Goal: Task Accomplishment & Management: Manage account settings

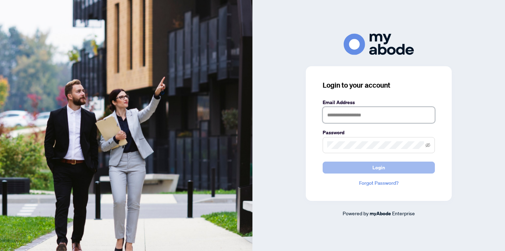
type input "**********"
click at [379, 168] on span "Login" at bounding box center [379, 167] width 13 height 11
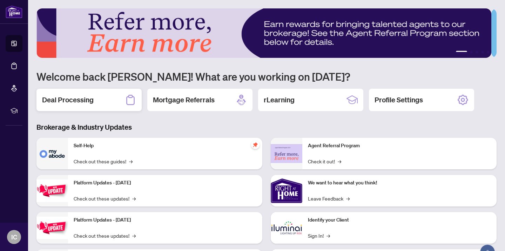
click at [70, 100] on h2 "Deal Processing" at bounding box center [68, 100] width 52 height 10
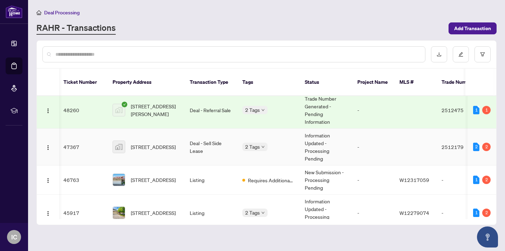
scroll to position [7, 1]
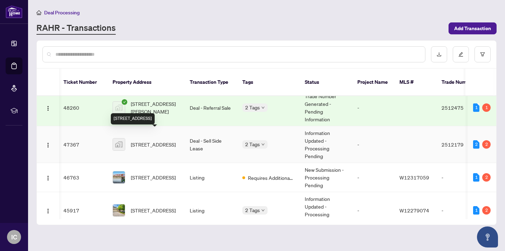
click at [143, 141] on span "501-360 Square One Drive #501, Mississauga, ON, Canada" at bounding box center [153, 145] width 45 height 8
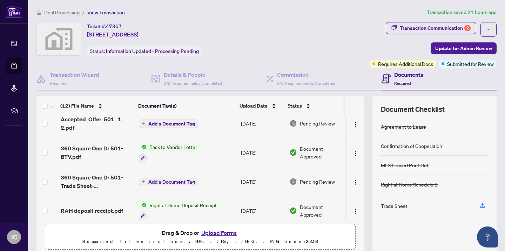
scroll to position [1, 0]
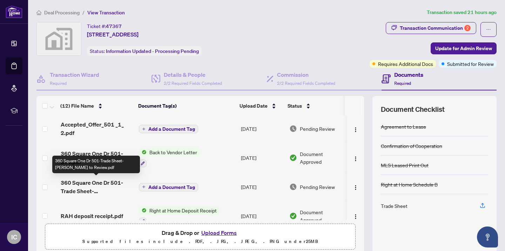
click at [100, 184] on span "360 Square One Dr 501-Trade Sheet-Irma to Review.pdf" at bounding box center [97, 187] width 73 height 17
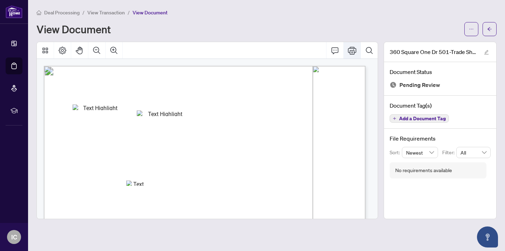
click at [353, 51] on icon "Print" at bounding box center [352, 50] width 8 height 8
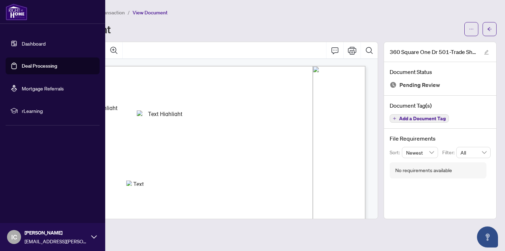
click at [22, 67] on link "Deal Processing" at bounding box center [39, 66] width 35 height 6
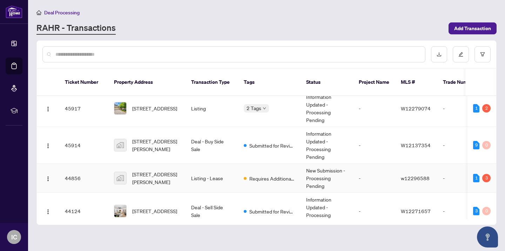
scroll to position [114, 0]
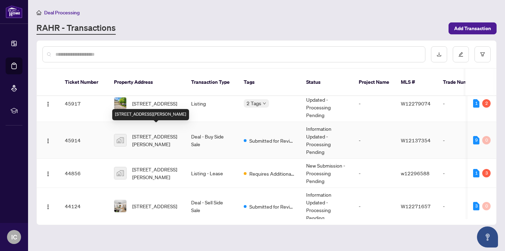
click at [159, 133] on span "706-350 Webb Dr #706, Mississauga, Ontario L5B 4M6, Canada" at bounding box center [156, 140] width 48 height 15
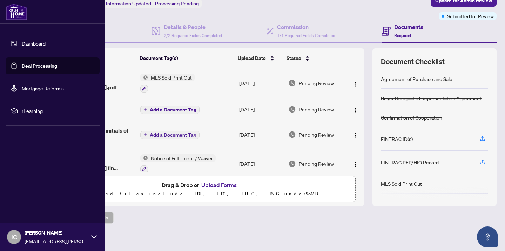
click at [22, 66] on link "Deal Processing" at bounding box center [39, 66] width 35 height 6
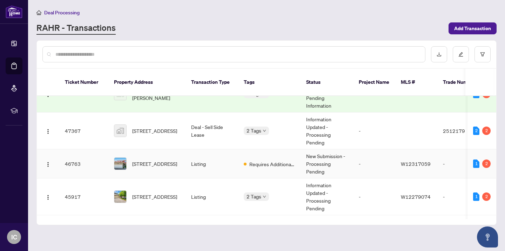
scroll to position [27, 0]
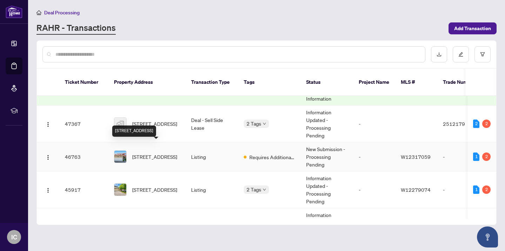
click at [148, 153] on span "325 Harrowsmith Dr, Mississauga, Ontario L5R 1P9, Canada" at bounding box center [154, 157] width 45 height 8
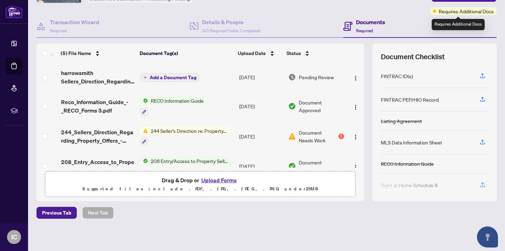
click at [440, 11] on span "Requires Additional Docs" at bounding box center [466, 11] width 55 height 8
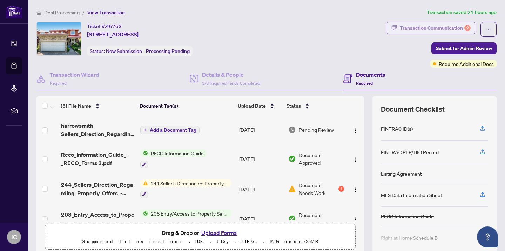
click at [409, 28] on div "Transaction Communication 2" at bounding box center [435, 27] width 71 height 11
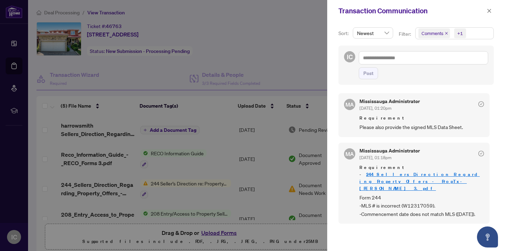
click at [173, 183] on div at bounding box center [252, 125] width 505 height 251
click at [489, 10] on icon "close" at bounding box center [489, 10] width 5 height 5
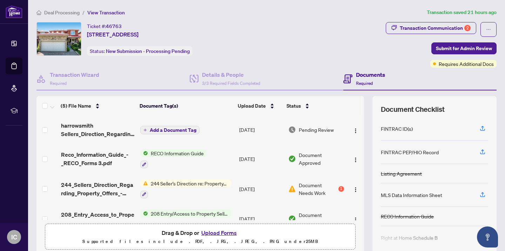
click at [208, 182] on span "244 Seller’s Direction re: Property/Offers" at bounding box center [189, 184] width 83 height 8
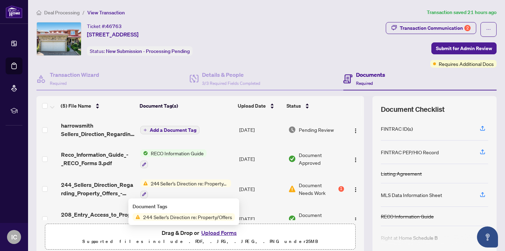
click at [186, 219] on span "244 Seller’s Direction re: Property/Offers" at bounding box center [187, 217] width 95 height 8
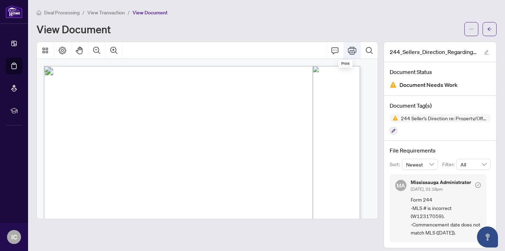
click at [349, 50] on icon "Print" at bounding box center [352, 51] width 8 height 8
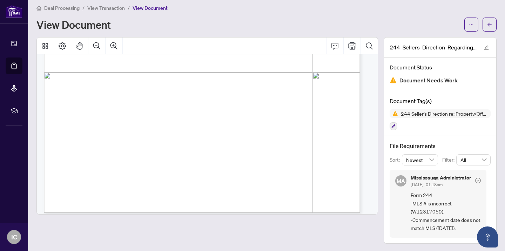
scroll to position [256, 0]
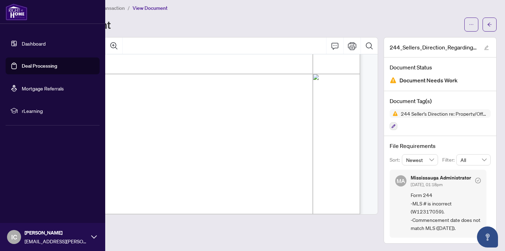
click at [36, 67] on link "Deal Processing" at bounding box center [39, 66] width 35 height 6
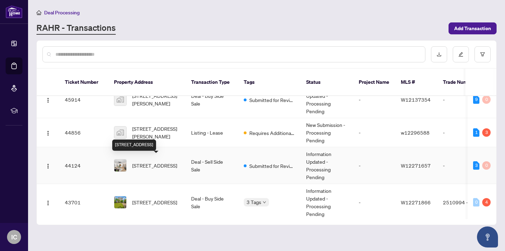
scroll to position [155, 0]
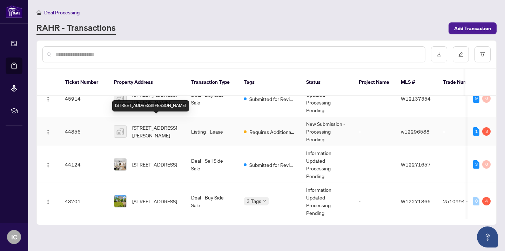
click at [151, 124] on span "Unit 2-32 Hallen Road unit 2, Brampton, ON, Canada" at bounding box center [156, 131] width 48 height 15
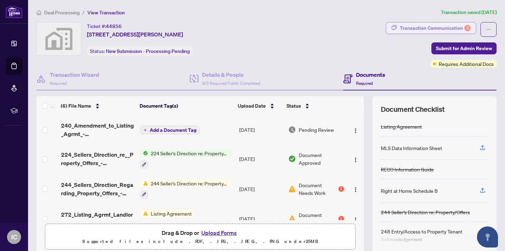
click at [433, 27] on div "Transaction Communication 3" at bounding box center [435, 27] width 71 height 11
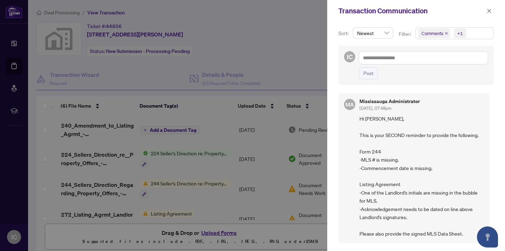
click at [168, 154] on div at bounding box center [252, 125] width 505 height 251
click at [490, 11] on icon "close" at bounding box center [490, 11] width 4 height 4
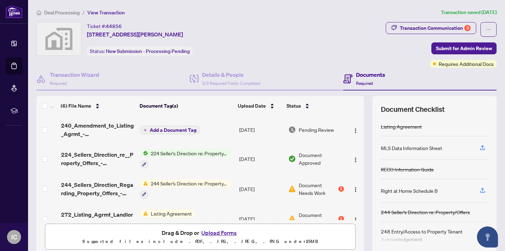
click at [170, 153] on span "224 Seller's Direction re: Property/Offers - Important Information for Seller A…" at bounding box center [189, 153] width 83 height 8
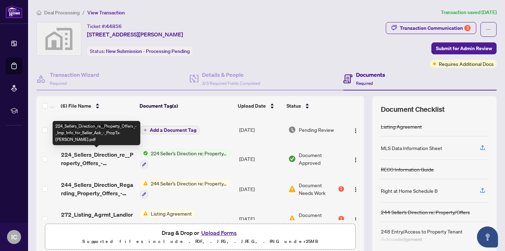
click at [86, 157] on span "224_Sellers_Direction_re__Property_Offers_-_Imp_Info_for_Seller_Ack_-_PropTx-OR…" at bounding box center [98, 158] width 74 height 17
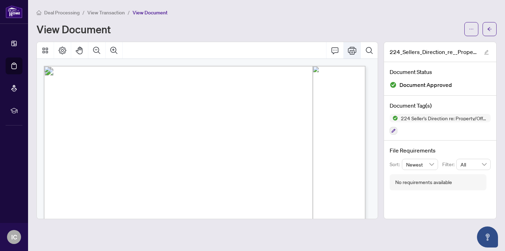
click at [352, 51] on icon "Print" at bounding box center [352, 51] width 8 height 8
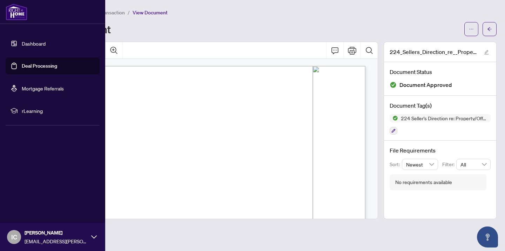
click at [22, 68] on link "Deal Processing" at bounding box center [39, 66] width 35 height 6
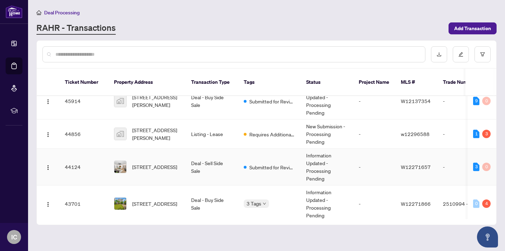
scroll to position [159, 0]
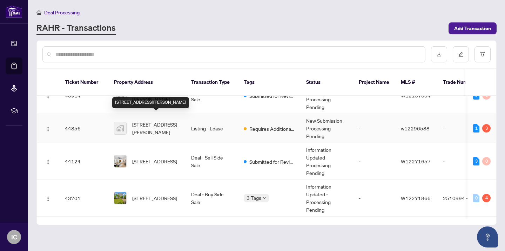
click at [159, 121] on span "Unit 2-32 Hallen Road unit 2, Brampton, ON, Canada" at bounding box center [156, 128] width 48 height 15
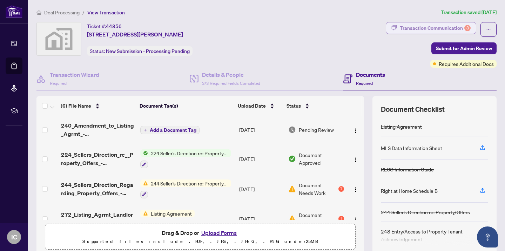
click at [425, 28] on div "Transaction Communication 3" at bounding box center [435, 27] width 71 height 11
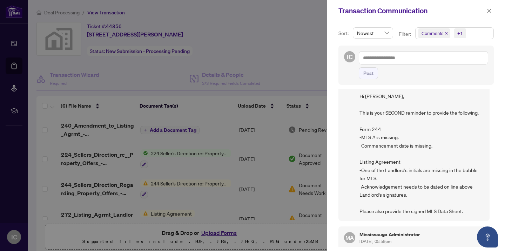
scroll to position [23, 0]
click at [176, 214] on div at bounding box center [252, 125] width 505 height 251
click at [112, 214] on div at bounding box center [252, 125] width 505 height 251
click at [493, 9] on button "button" at bounding box center [489, 11] width 9 height 8
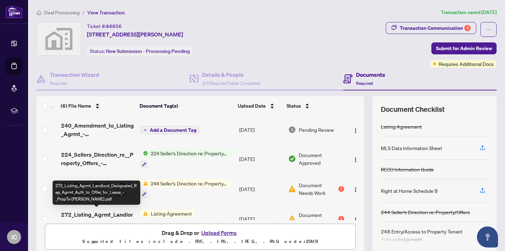
click at [115, 213] on span "272_Listing_Agrmt_Landlord_Designated_Rep_Agrmt_Auth_to_Offer_for_Lease_-_PropT…" at bounding box center [98, 218] width 74 height 17
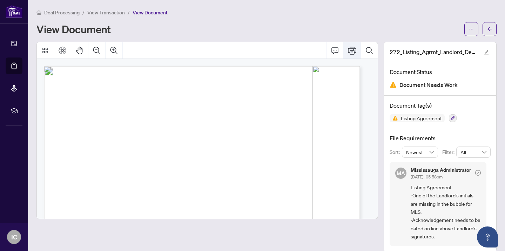
click at [348, 51] on icon "Print" at bounding box center [352, 51] width 8 height 8
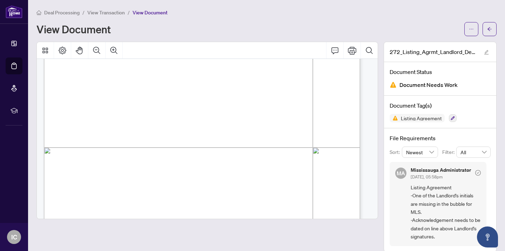
scroll to position [199, 0]
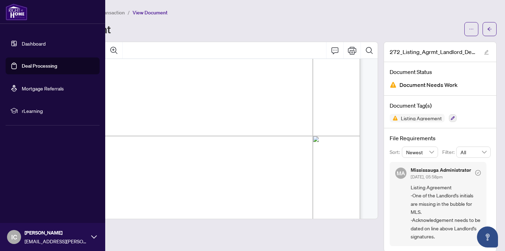
click at [22, 68] on link "Deal Processing" at bounding box center [39, 66] width 35 height 6
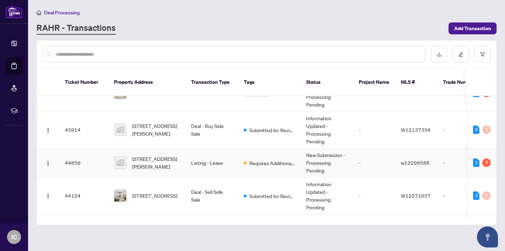
scroll to position [125, 0]
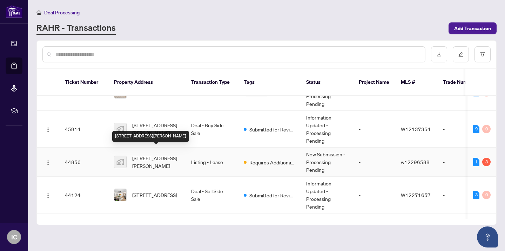
click at [153, 158] on span "Unit 2-32 Hallen Road unit 2, Brampton, ON, Canada" at bounding box center [156, 161] width 48 height 15
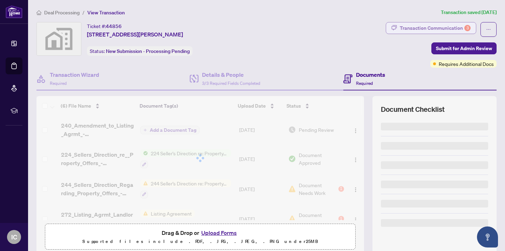
click at [435, 27] on div "Transaction Communication 3" at bounding box center [435, 27] width 71 height 11
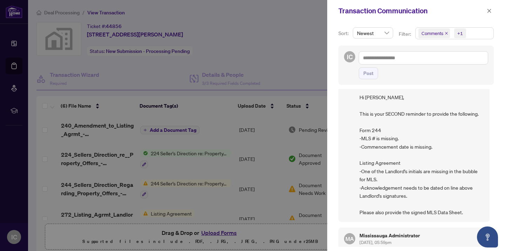
scroll to position [23, 0]
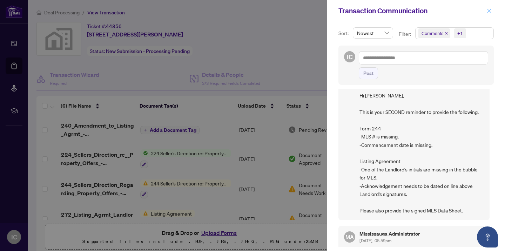
click at [492, 10] on button "button" at bounding box center [489, 11] width 9 height 8
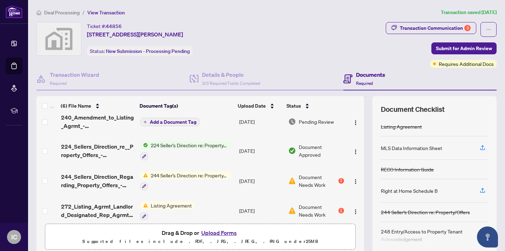
scroll to position [15, 0]
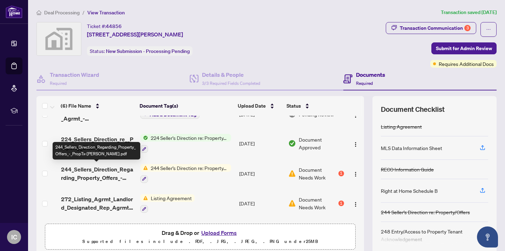
click at [110, 169] on span "244_Sellers_Direction_Regarding_Property_Offers_-_PropTx-OREA.pdf" at bounding box center [98, 173] width 74 height 17
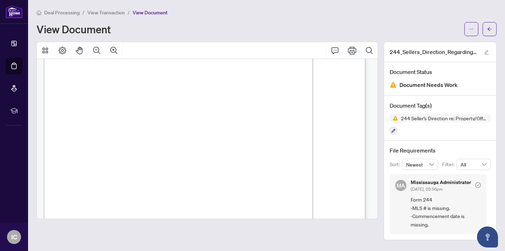
scroll to position [24, 0]
click at [352, 51] on icon "Print" at bounding box center [352, 50] width 8 height 8
